Goal: Connect with others: Connect with other users

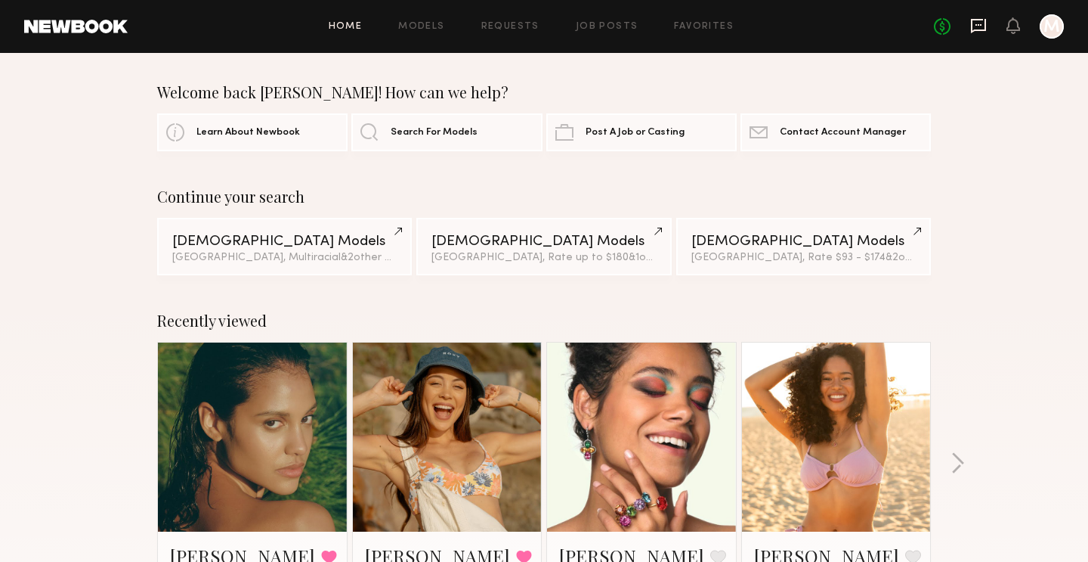
click at [977, 29] on icon at bounding box center [978, 26] width 15 height 14
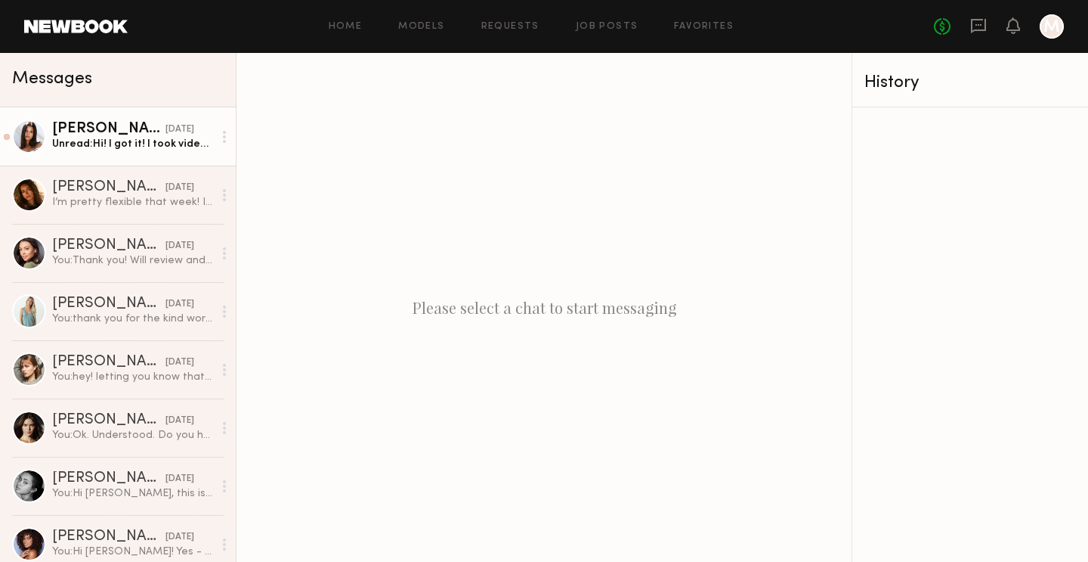
click at [129, 143] on div "Unread: Hi! I got it! I took videos in the pieces too. Do you prefer me sending…" at bounding box center [132, 144] width 161 height 14
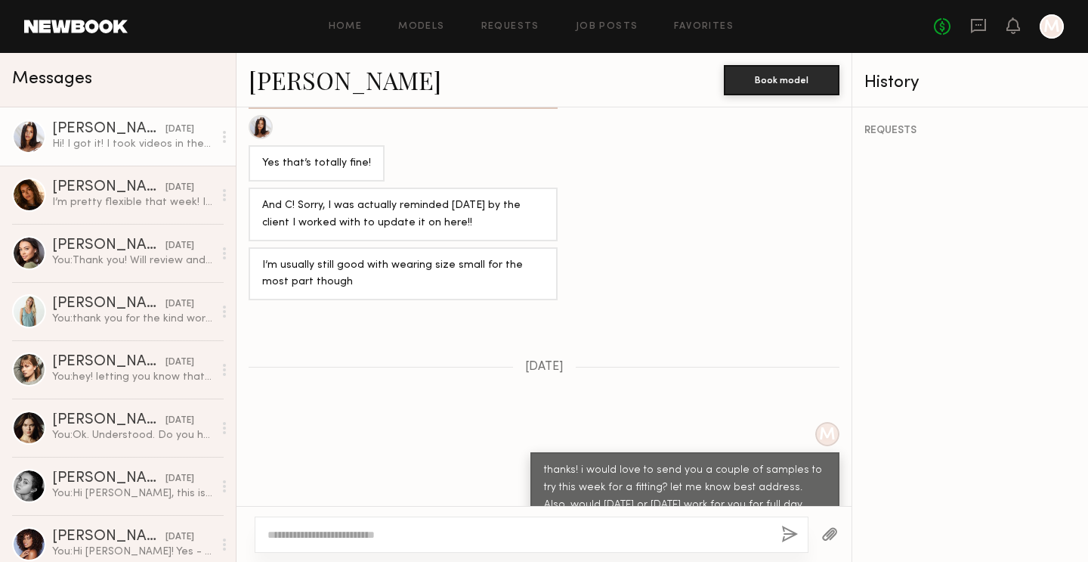
scroll to position [280, 0]
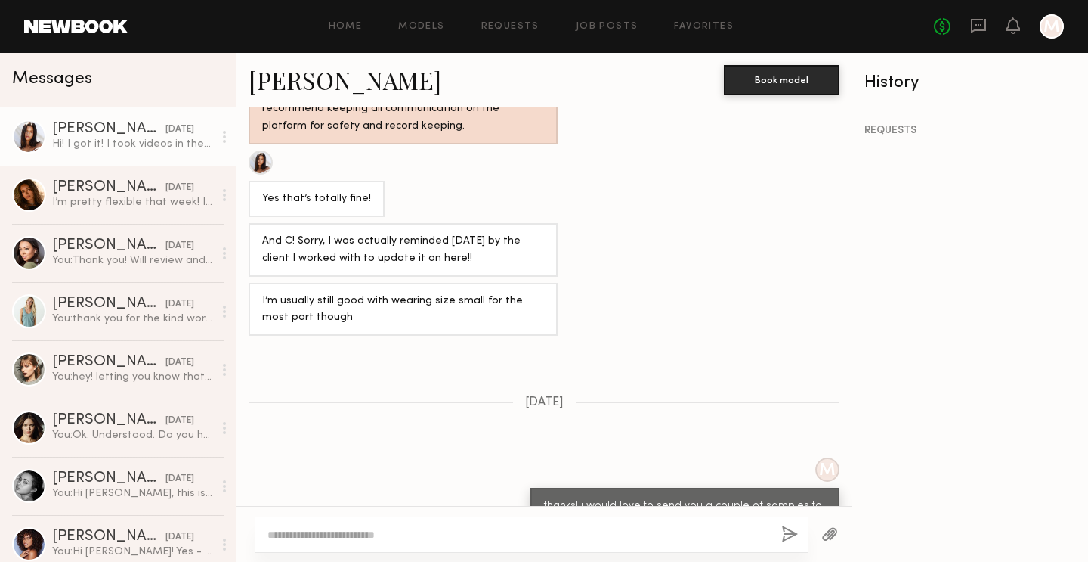
click at [310, 85] on link "[PERSON_NAME]" at bounding box center [345, 79] width 193 height 32
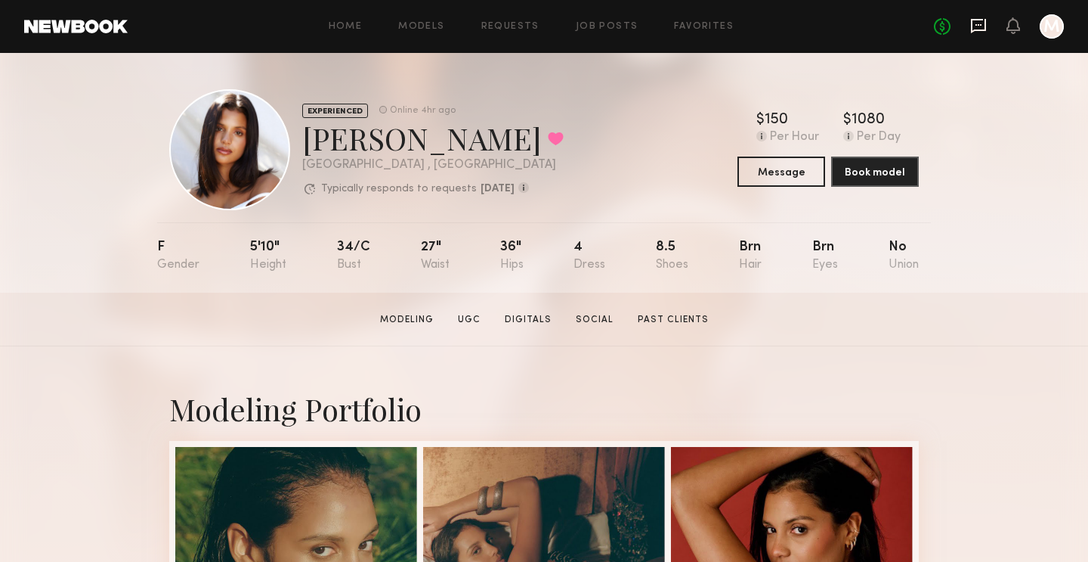
click at [978, 29] on icon at bounding box center [978, 26] width 15 height 14
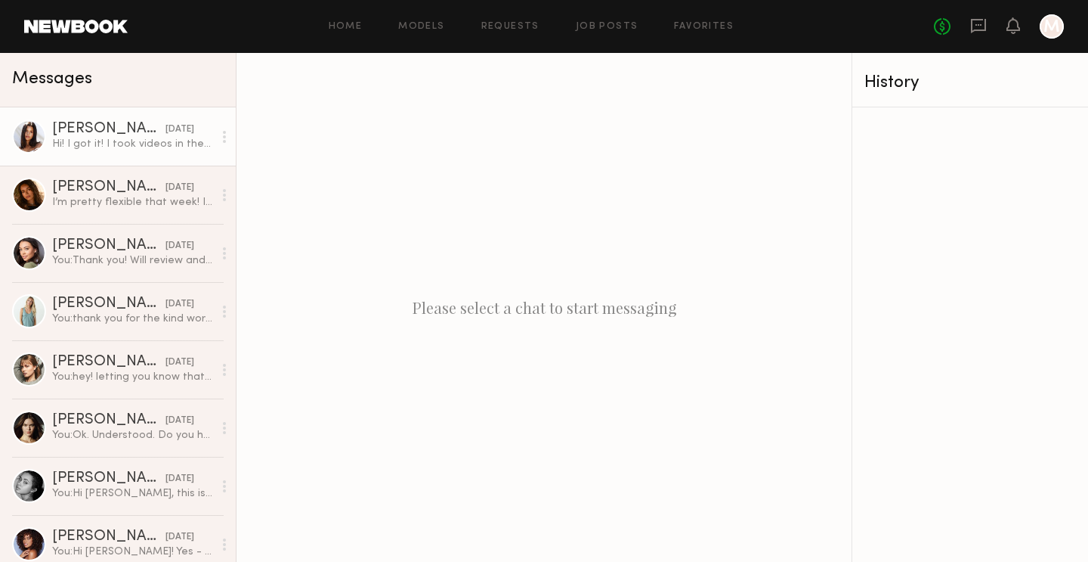
click at [116, 130] on div "[PERSON_NAME]" at bounding box center [108, 129] width 113 height 15
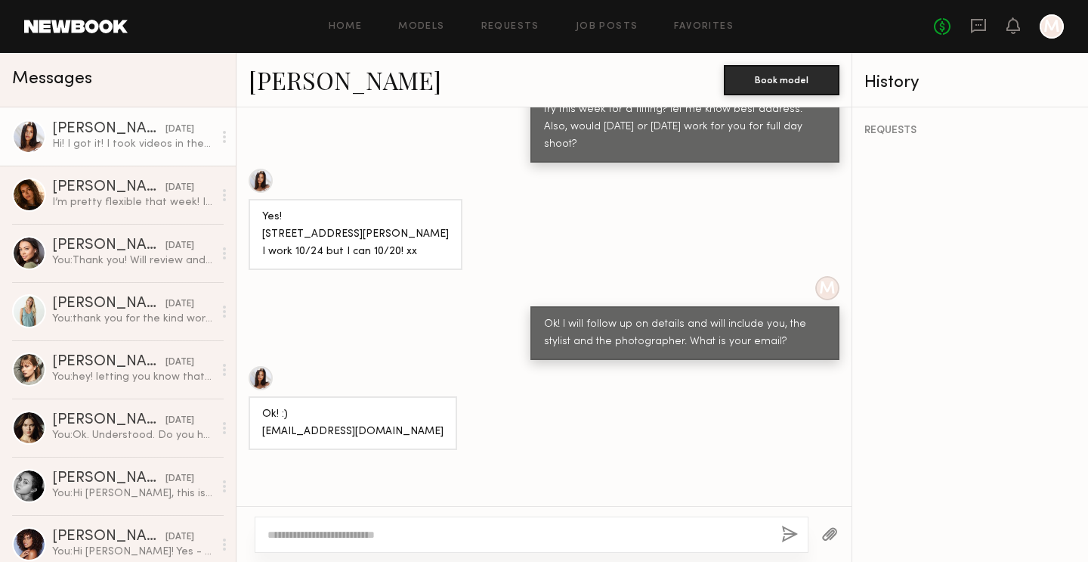
scroll to position [698, 0]
